Goal: Task Accomplishment & Management: Use online tool/utility

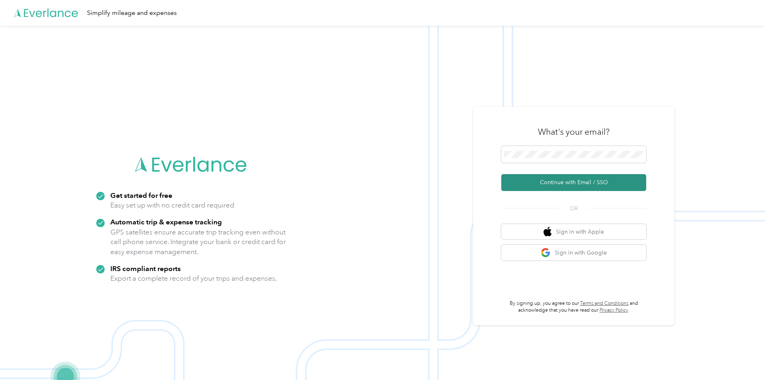
click at [565, 180] on button "Continue with Email / SSO" at bounding box center [573, 182] width 145 height 17
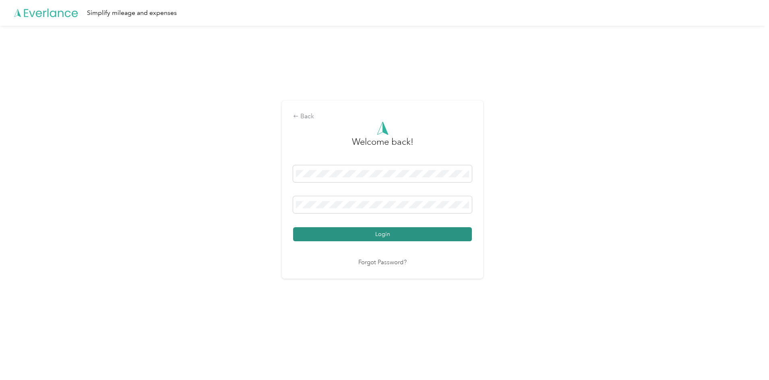
click at [342, 237] on button "Login" at bounding box center [382, 234] width 179 height 14
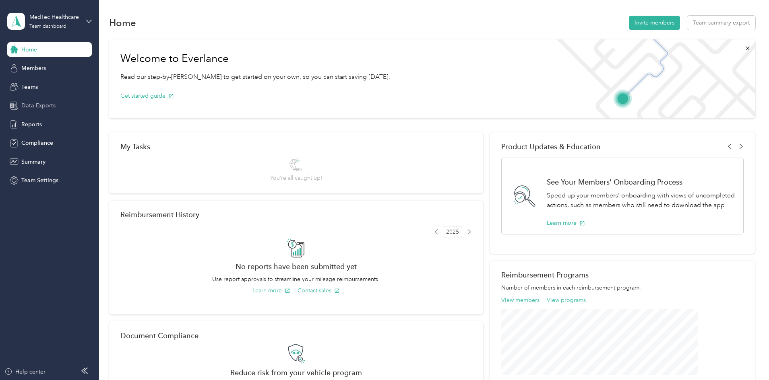
click at [54, 107] on span "Data Exports" at bounding box center [38, 105] width 34 height 8
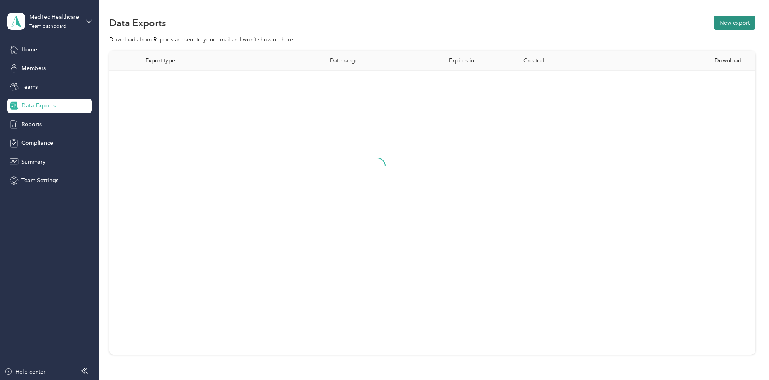
click at [714, 21] on button "New export" at bounding box center [734, 23] width 41 height 14
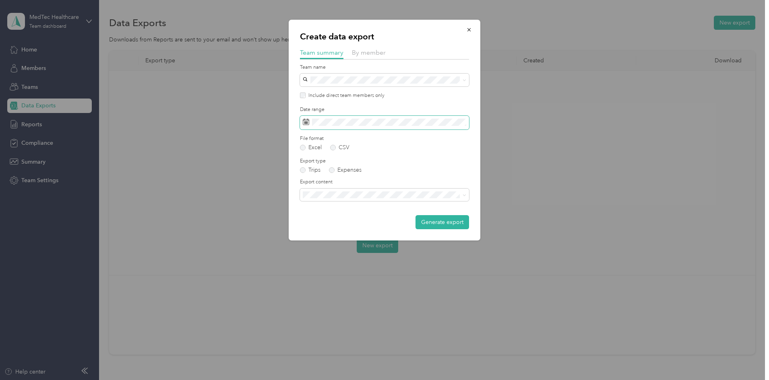
click at [304, 123] on icon at bounding box center [306, 122] width 6 height 6
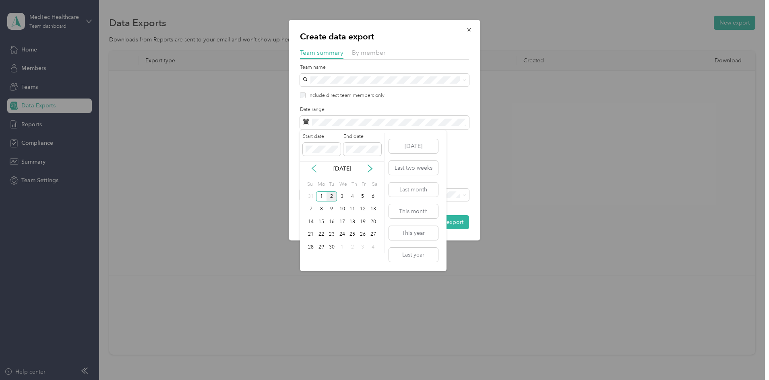
click at [311, 168] on icon at bounding box center [314, 169] width 8 height 8
click at [362, 196] on div "1" at bounding box center [362, 197] width 10 height 10
click at [308, 260] on div "31" at bounding box center [311, 260] width 10 height 10
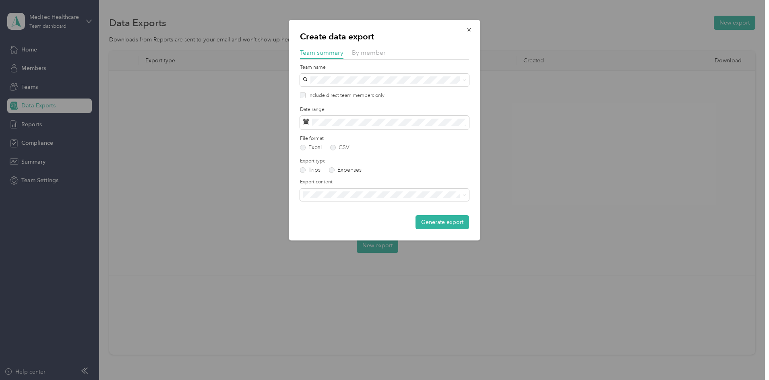
click at [333, 220] on span "Summary and full trips list" at bounding box center [337, 220] width 64 height 7
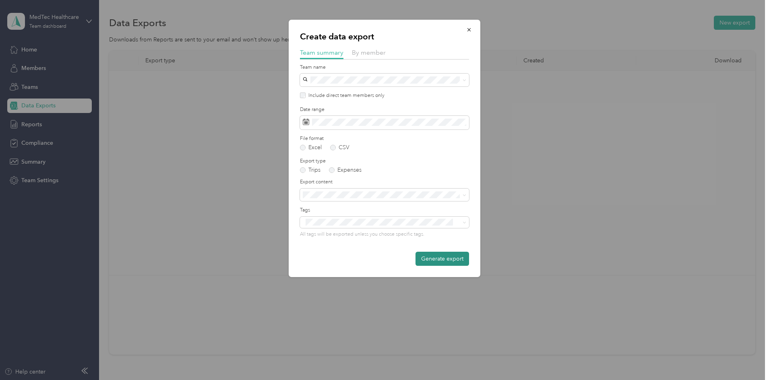
click at [453, 264] on button "Generate export" at bounding box center [442, 259] width 54 height 14
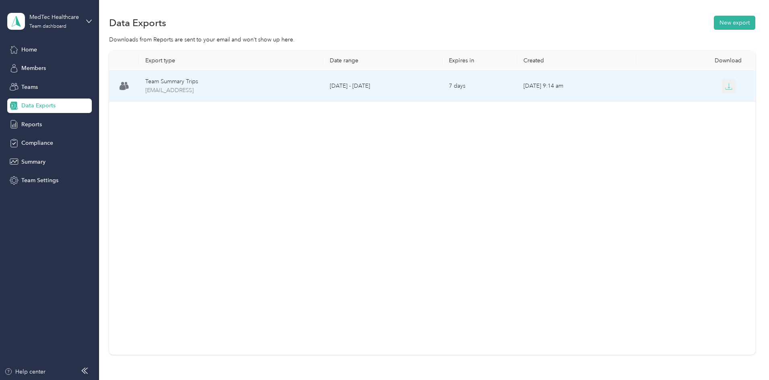
click at [725, 85] on icon "button" at bounding box center [728, 86] width 7 height 7
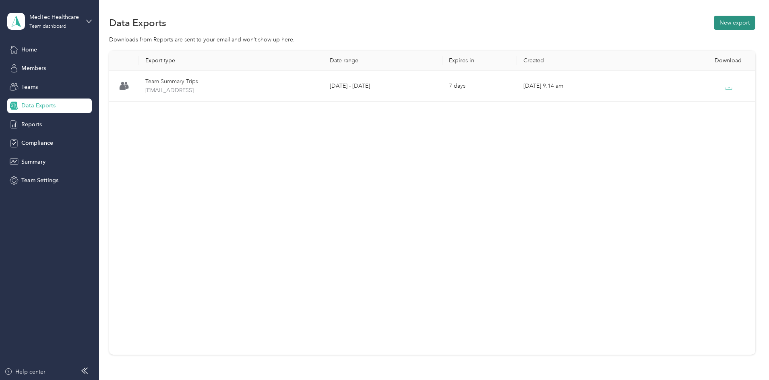
click at [714, 22] on button "New export" at bounding box center [734, 23] width 41 height 14
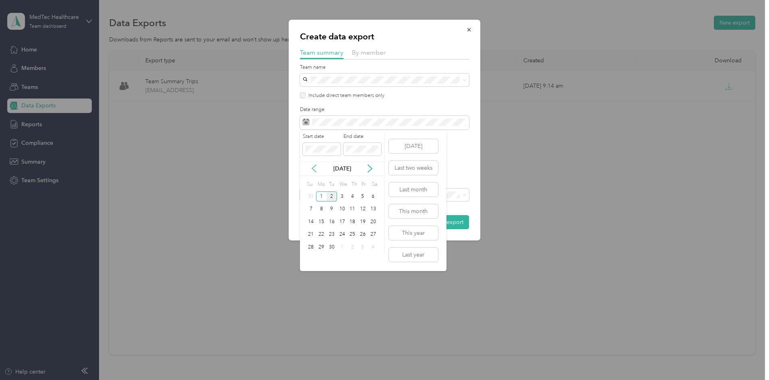
click at [313, 170] on icon at bounding box center [314, 169] width 8 height 8
click at [363, 196] on div "1" at bounding box center [362, 197] width 10 height 10
click at [310, 260] on div "31" at bounding box center [311, 260] width 10 height 10
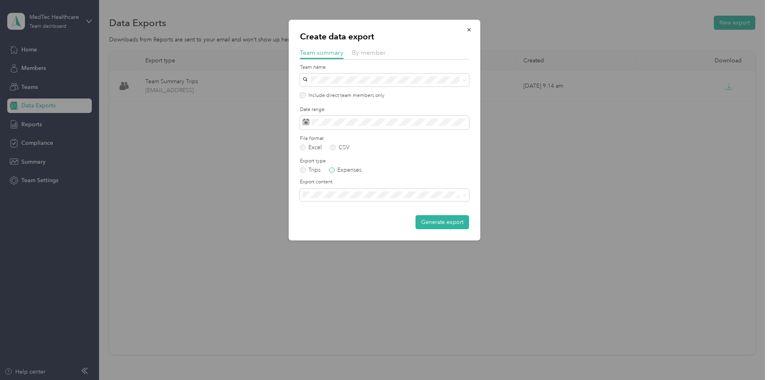
click at [331, 169] on label "Expenses" at bounding box center [345, 170] width 33 height 6
click at [379, 221] on span "Summary and full expenses list" at bounding box center [344, 223] width 78 height 7
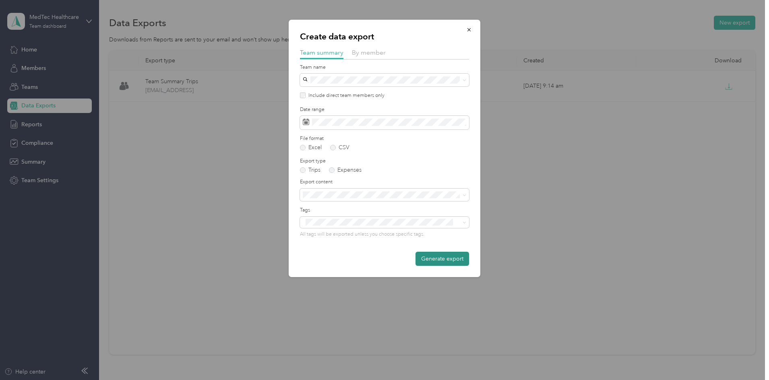
click at [437, 260] on button "Generate export" at bounding box center [442, 259] width 54 height 14
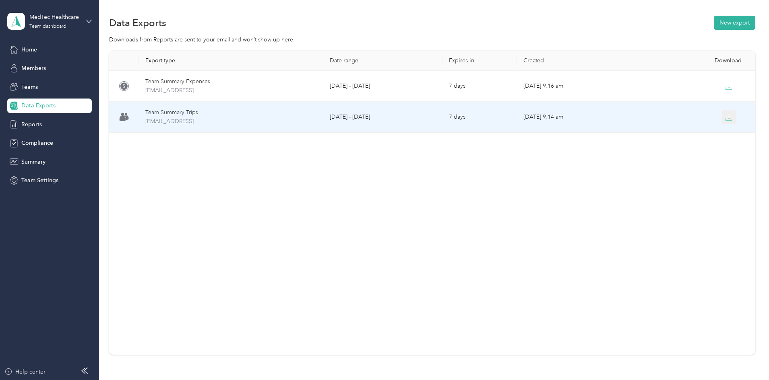
click at [725, 118] on icon "button" at bounding box center [728, 117] width 7 height 7
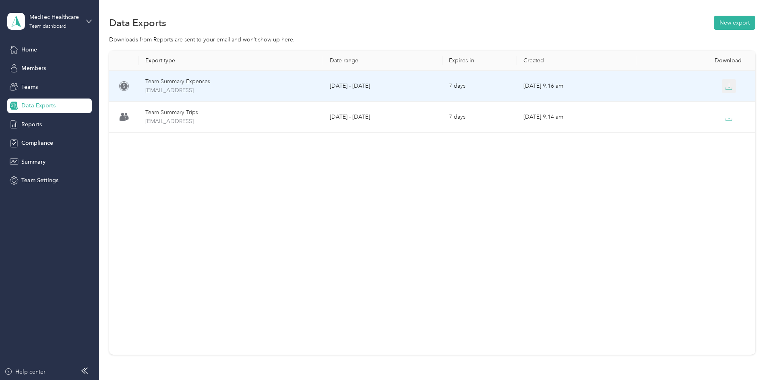
click at [725, 87] on icon "button" at bounding box center [728, 86] width 7 height 7
